Goal: Information Seeking & Learning: Learn about a topic

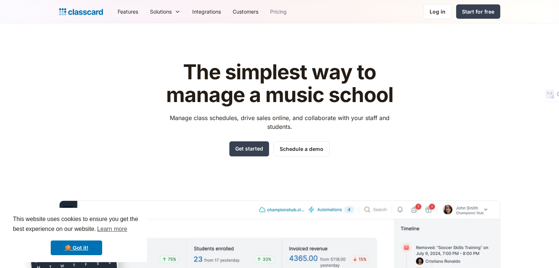
click at [286, 11] on link "Pricing" at bounding box center [278, 11] width 28 height 17
